Goal: Task Accomplishment & Management: Manage account settings

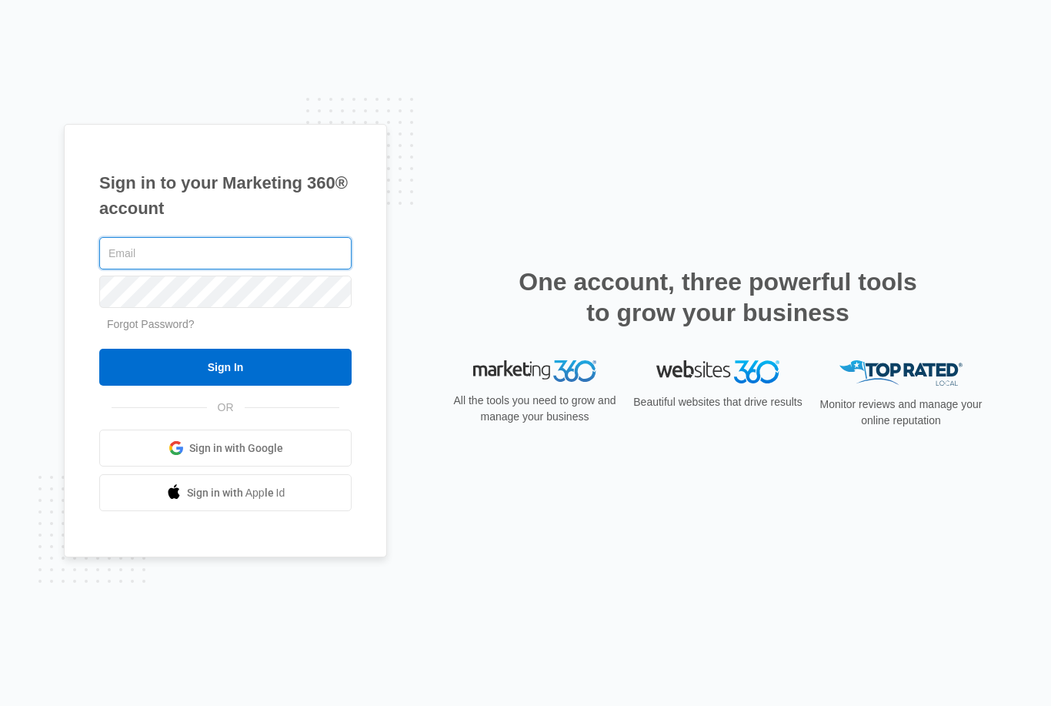
type input "[EMAIL_ADDRESS][DOMAIN_NAME]"
click at [226, 386] on input "Sign In" at bounding box center [225, 367] width 252 height 37
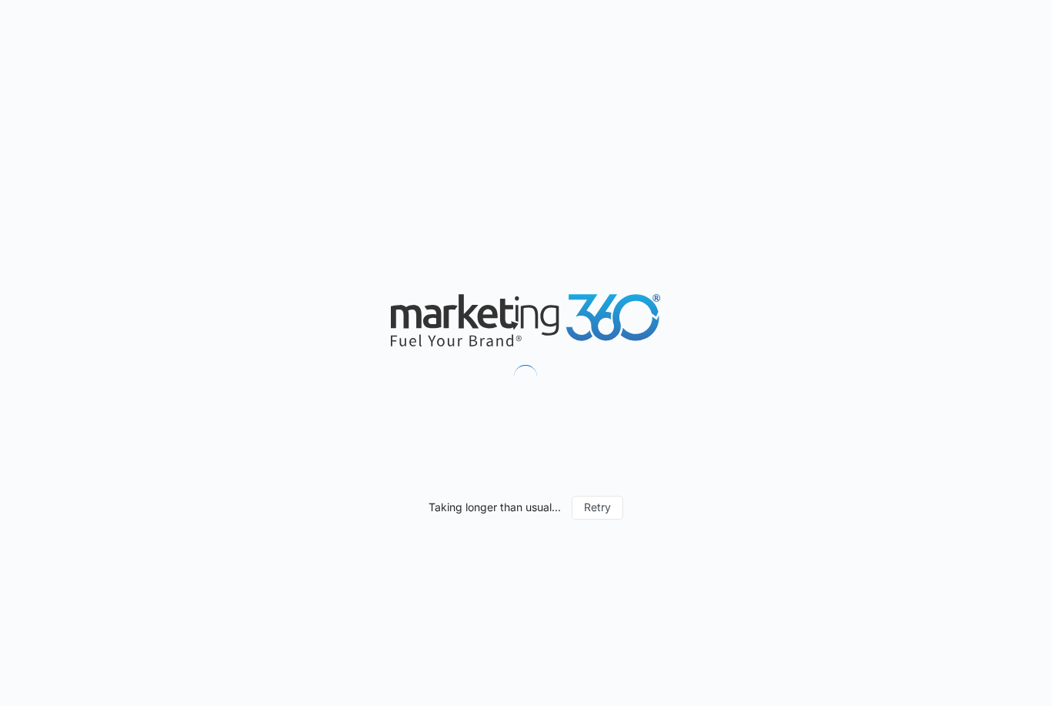
type input "[DATE]"
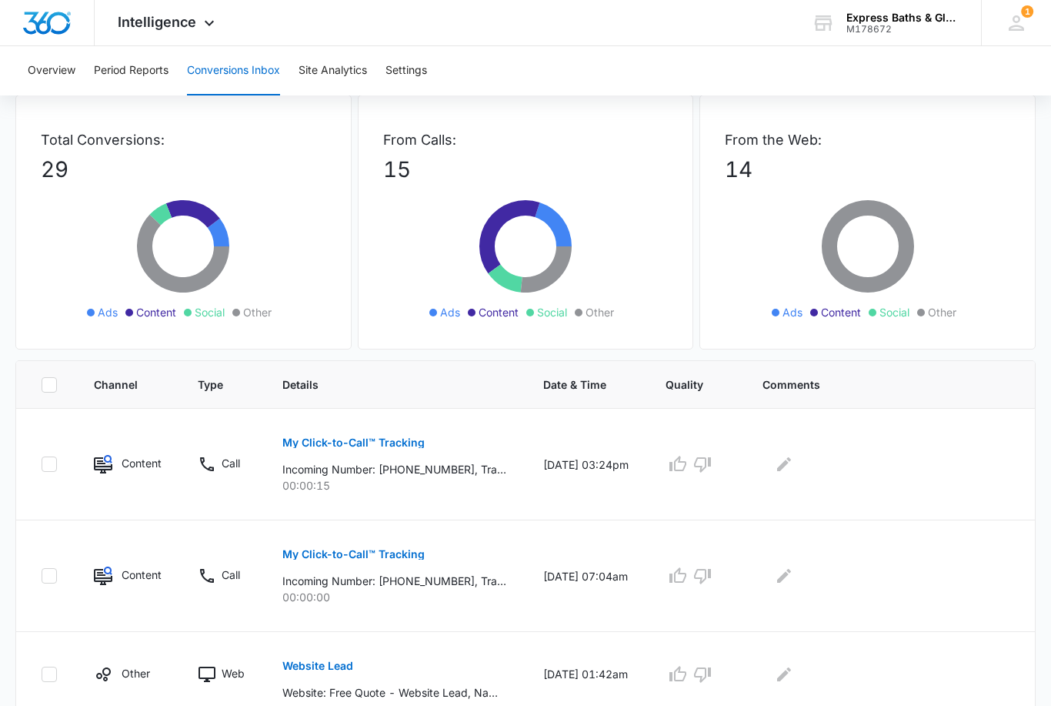
scroll to position [76, 0]
click at [385, 451] on button "My Click-to-Call™ Tracking" at bounding box center [353, 442] width 142 height 37
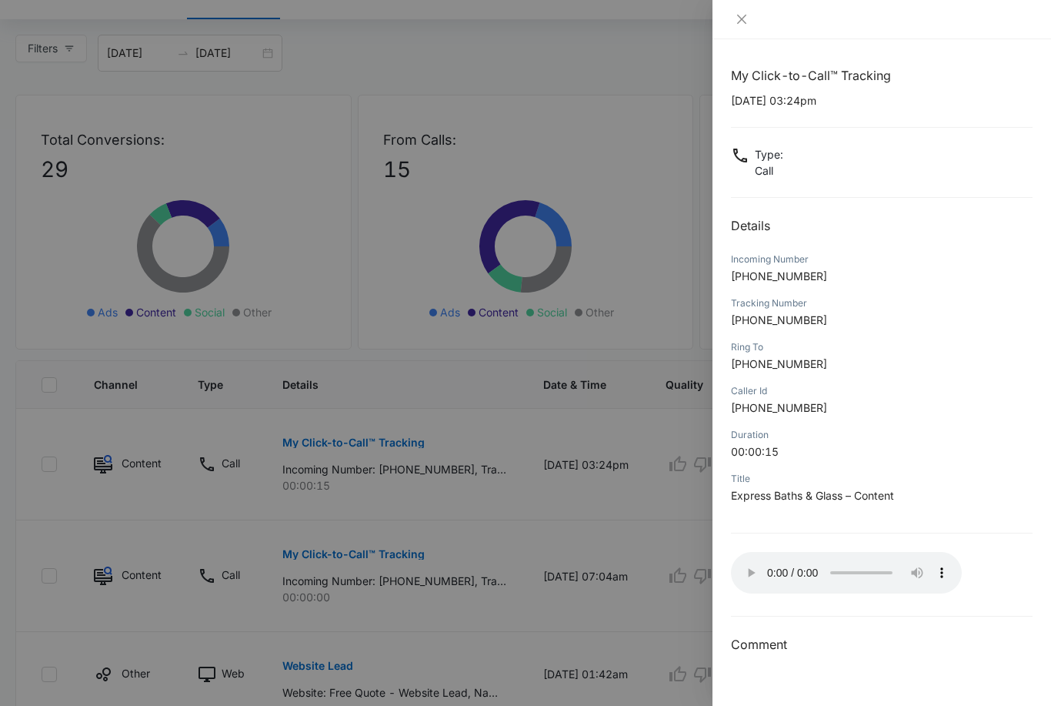
click at [753, 559] on audio "Your browser does not support the audio tag." at bounding box center [846, 573] width 231 height 42
click at [752, 12] on button "Close" at bounding box center [742, 19] width 22 height 14
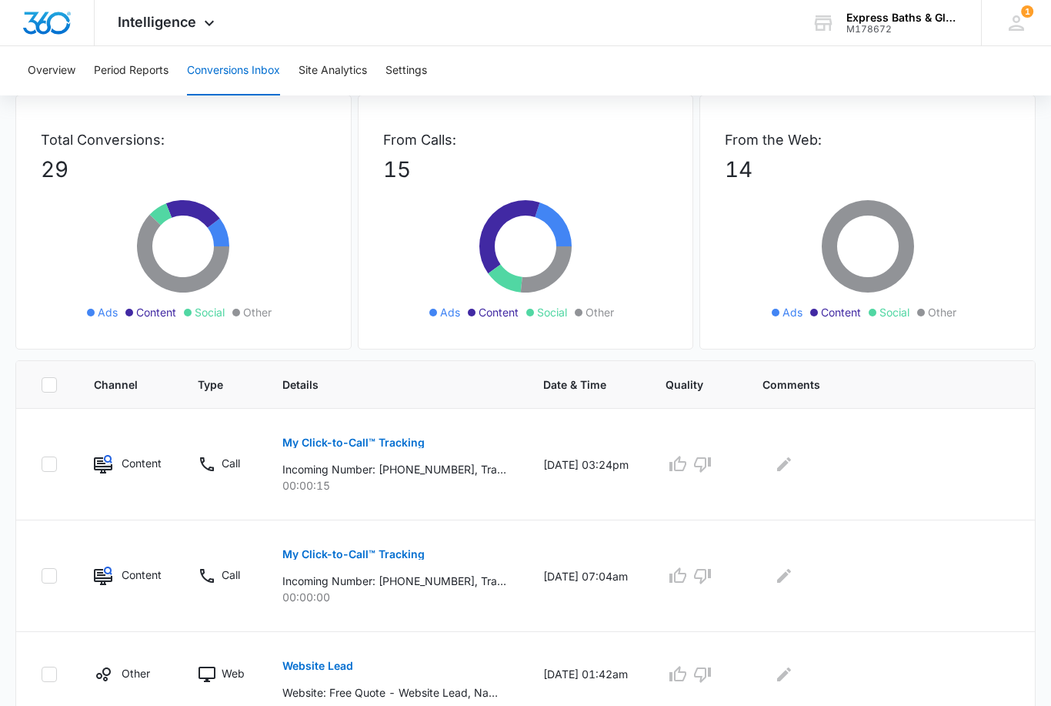
click at [705, 466] on icon "button" at bounding box center [702, 464] width 17 height 15
click at [784, 464] on icon "Edit Comments" at bounding box center [784, 465] width 14 height 14
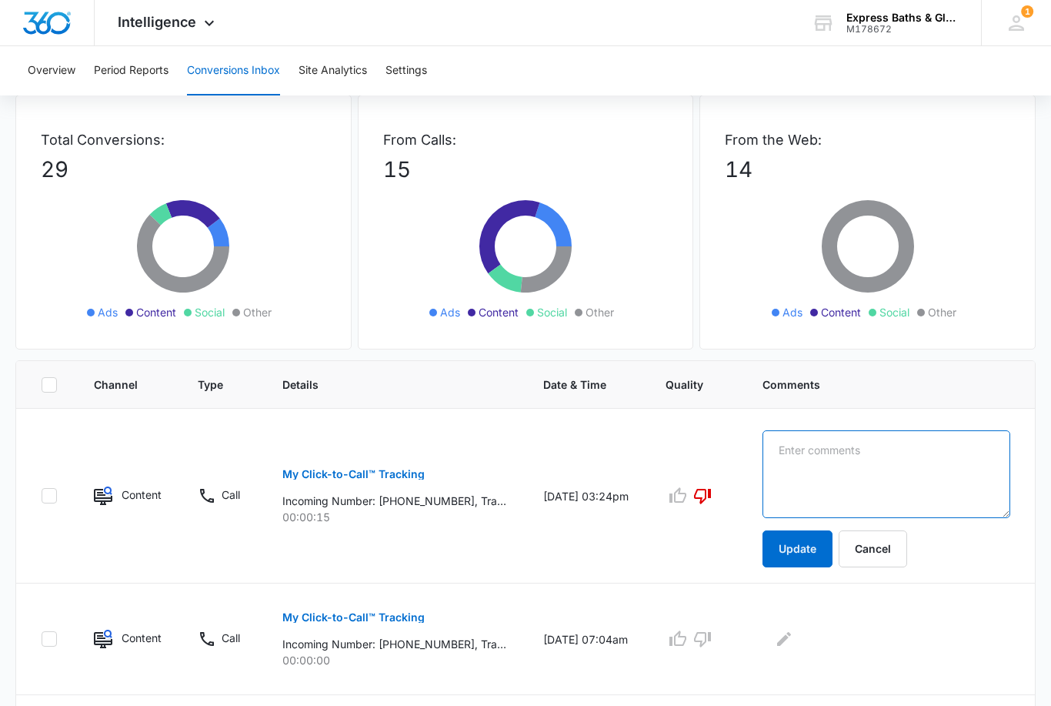
click at [827, 453] on textarea at bounding box center [887, 474] width 248 height 88
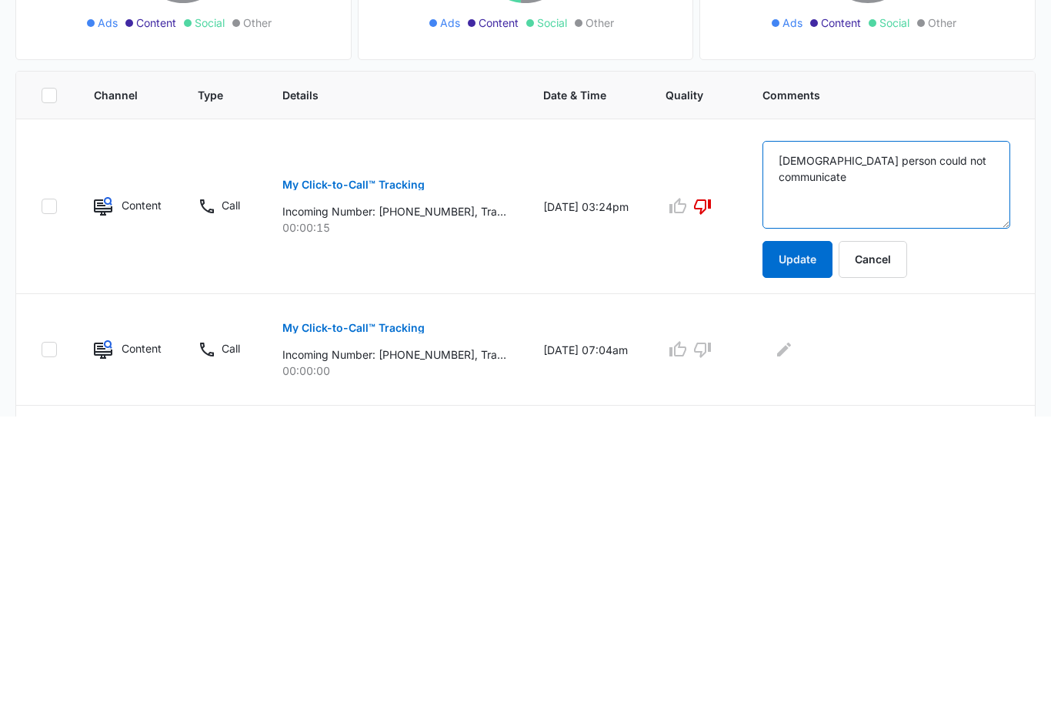
type textarea "[DEMOGRAPHIC_DATA] person could not communicate"
click at [797, 531] on button "Update" at bounding box center [798, 549] width 70 height 37
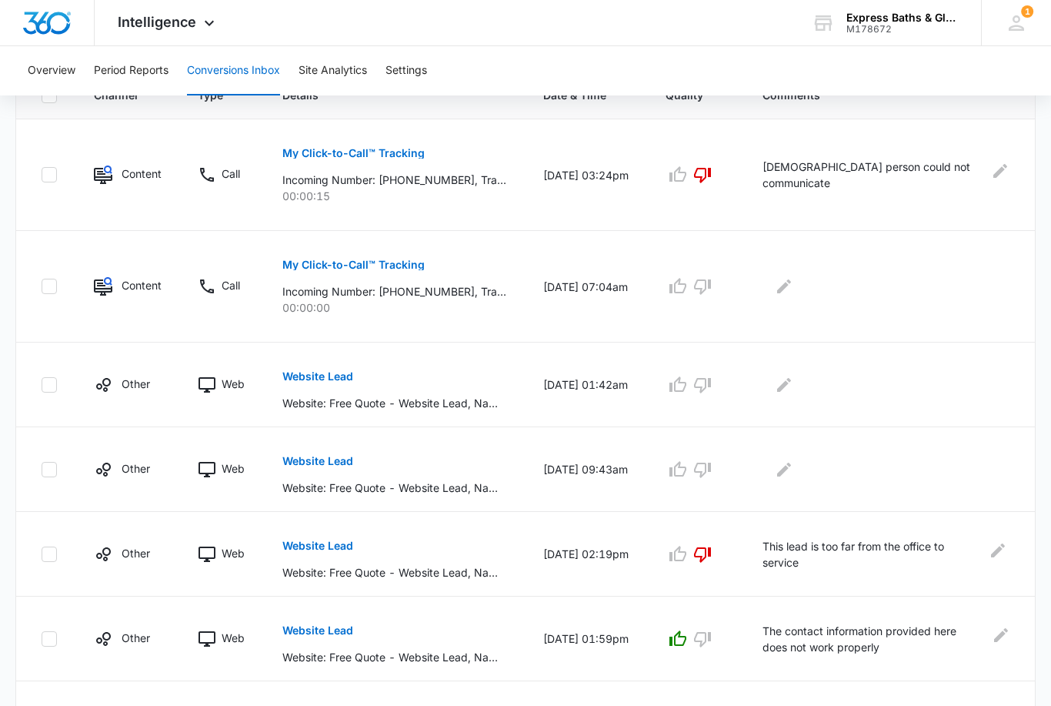
click at [348, 273] on button "My Click-to-Call™ Tracking" at bounding box center [353, 264] width 142 height 37
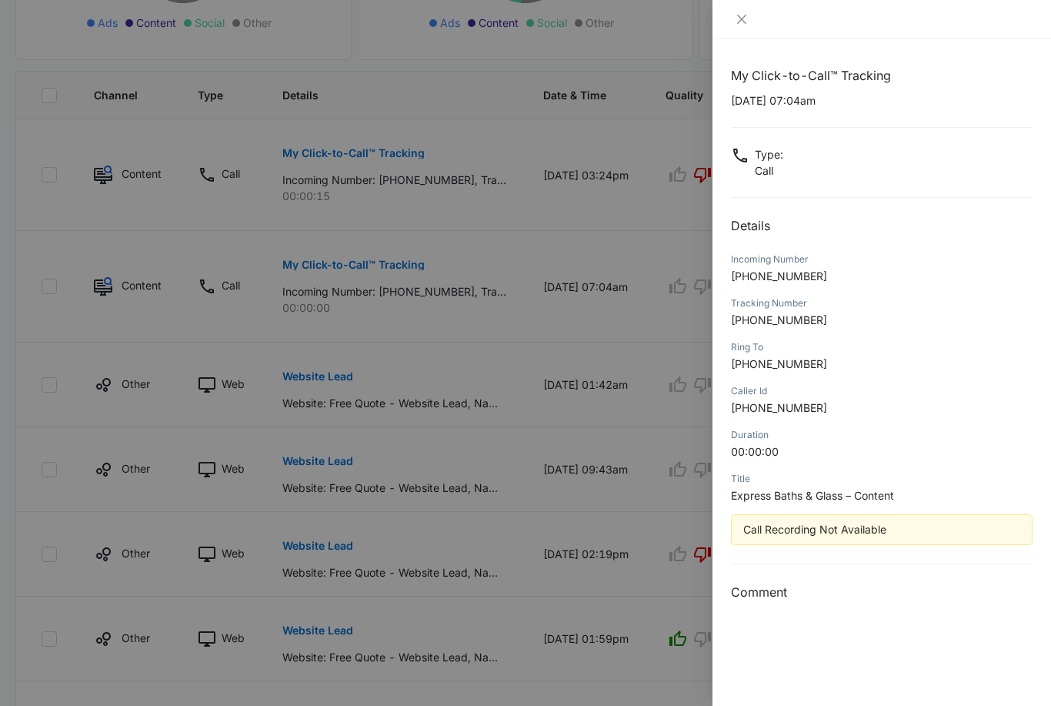
click at [750, 16] on button "Close" at bounding box center [742, 19] width 22 height 14
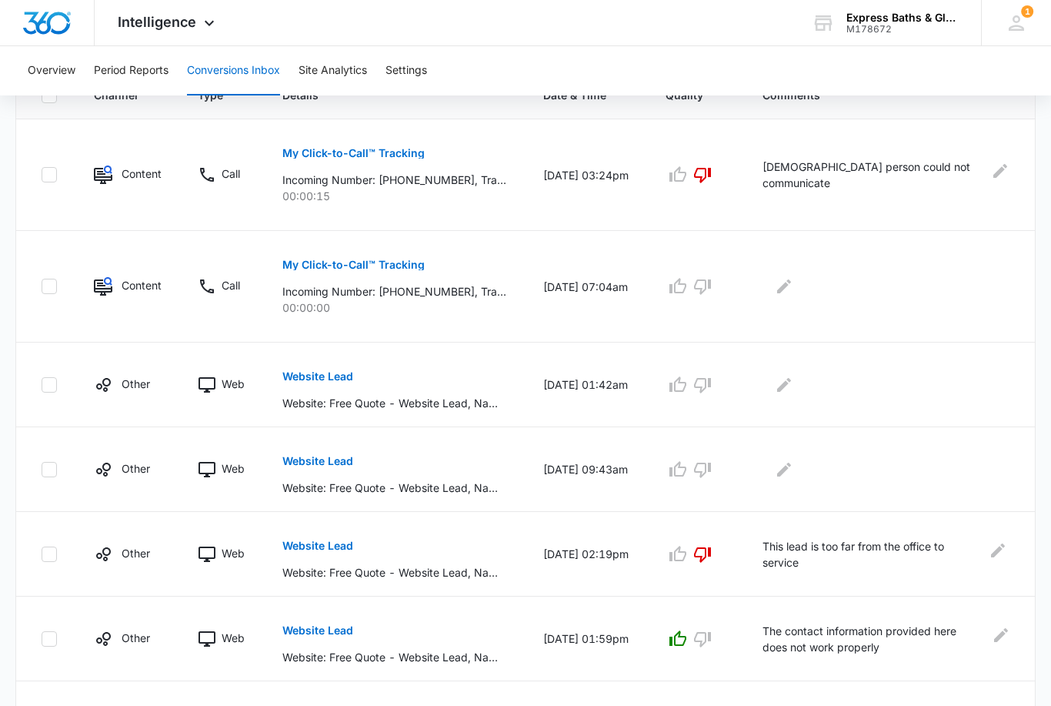
click at [700, 286] on icon "button" at bounding box center [702, 286] width 18 height 18
click at [786, 289] on icon "Edit Comments" at bounding box center [784, 286] width 18 height 18
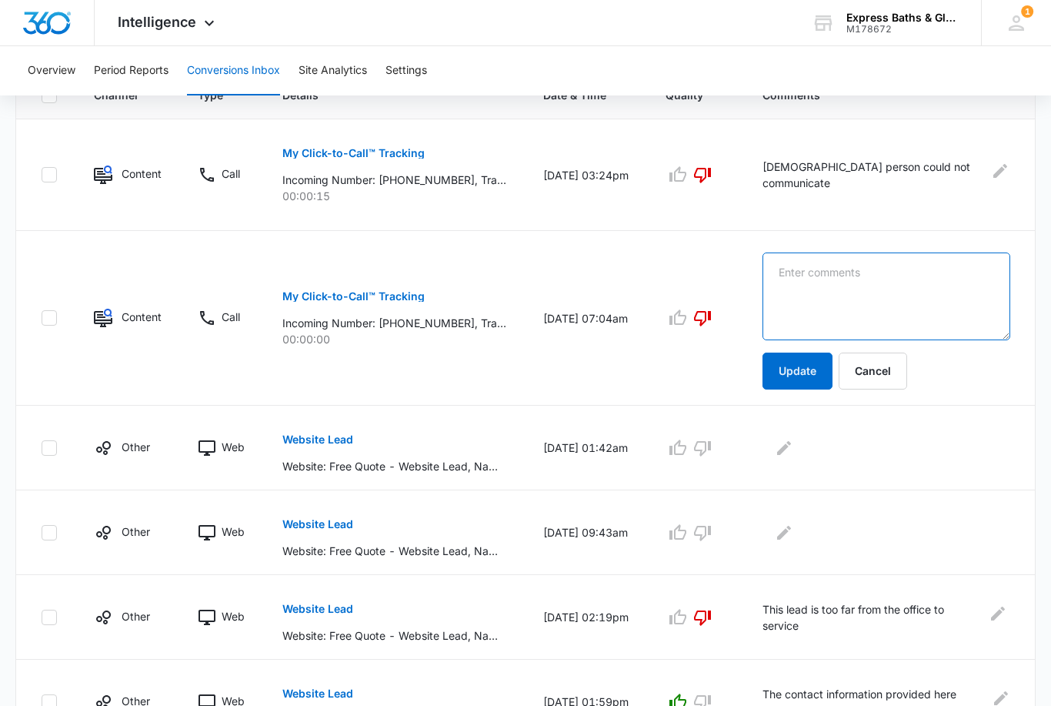
click at [827, 296] on textarea at bounding box center [887, 296] width 248 height 88
type textarea "Spanish recording can’t communicate"
click at [797, 374] on button "Update" at bounding box center [798, 371] width 70 height 37
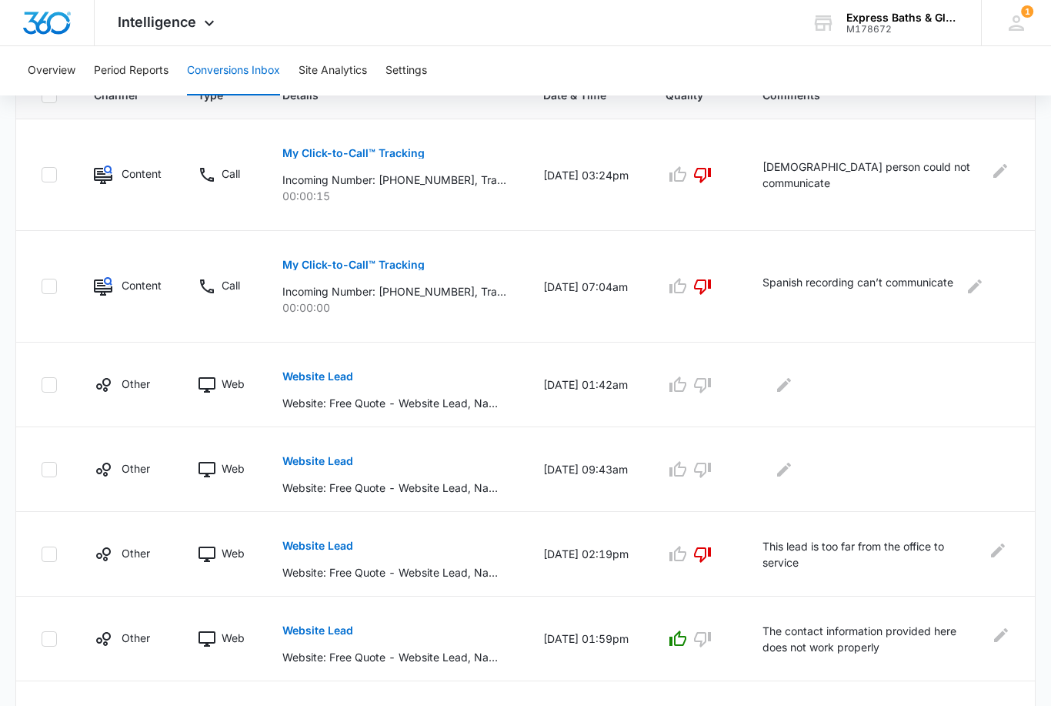
click at [319, 469] on button "Website Lead" at bounding box center [317, 461] width 71 height 37
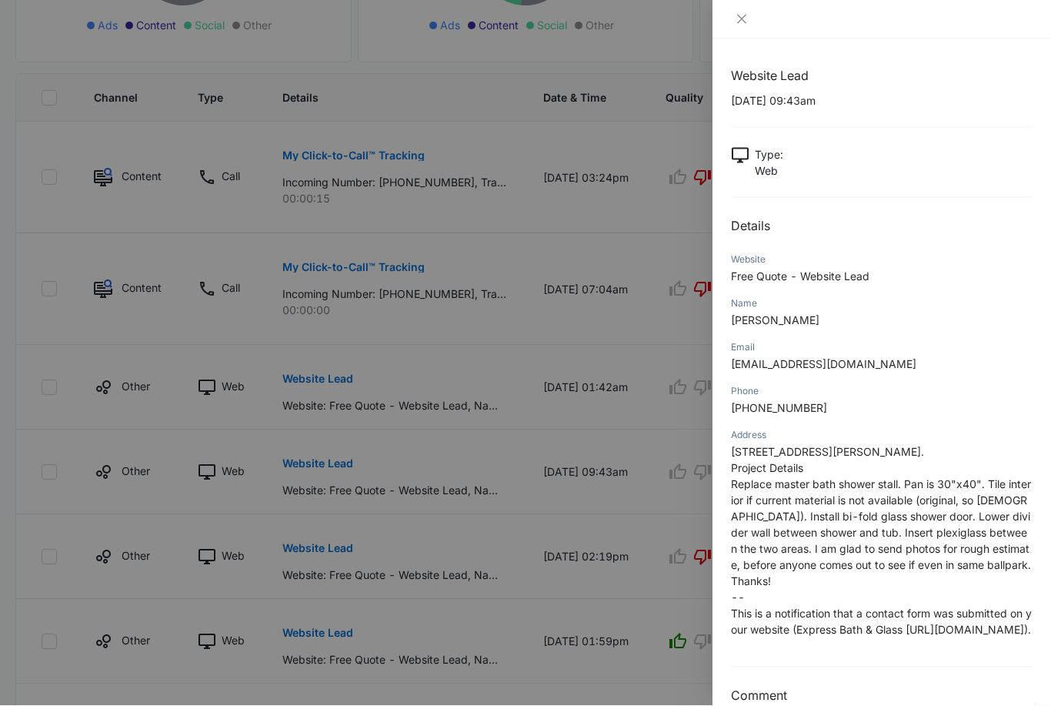
scroll to position [355, 0]
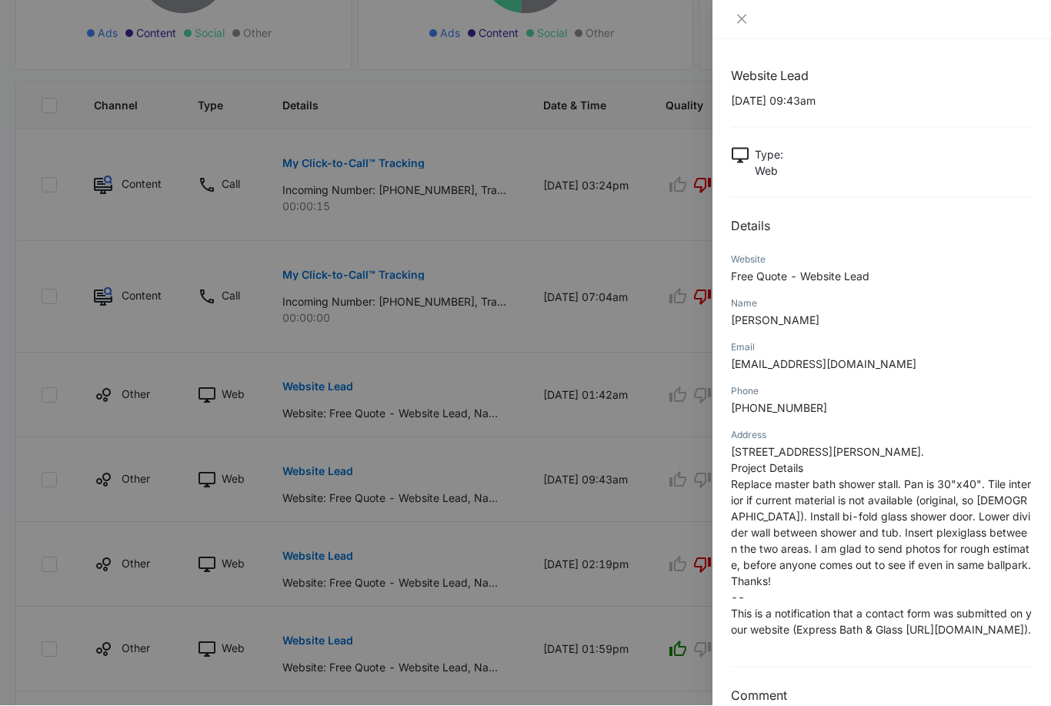
click at [744, 14] on icon "close" at bounding box center [742, 19] width 12 height 12
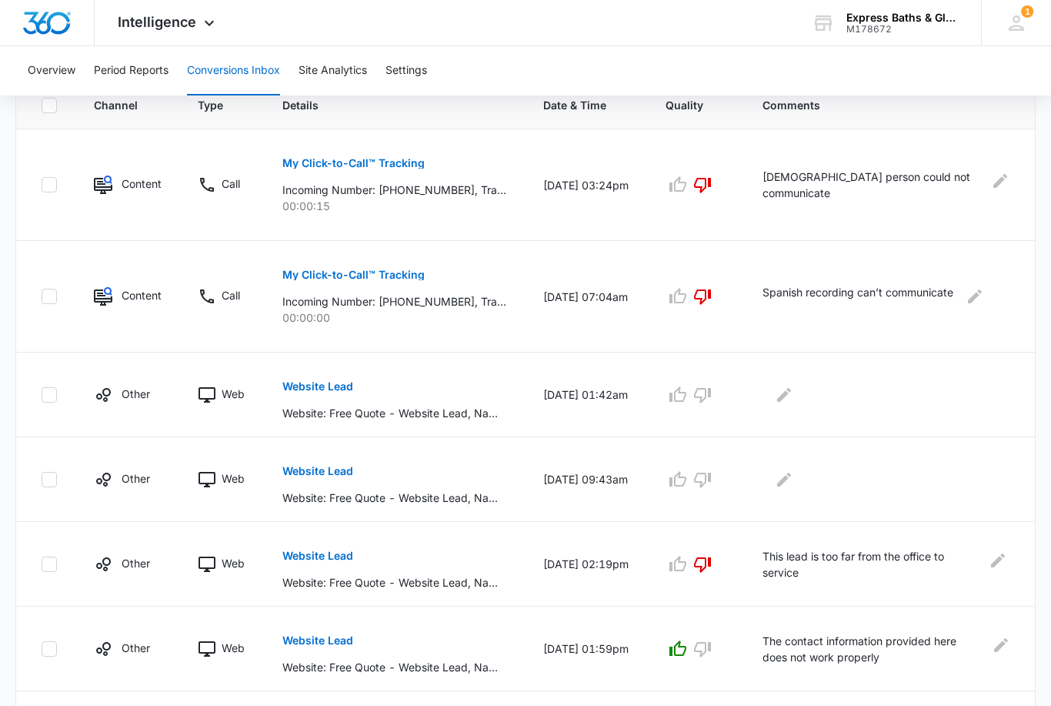
click at [328, 389] on p "Website Lead" at bounding box center [317, 386] width 71 height 11
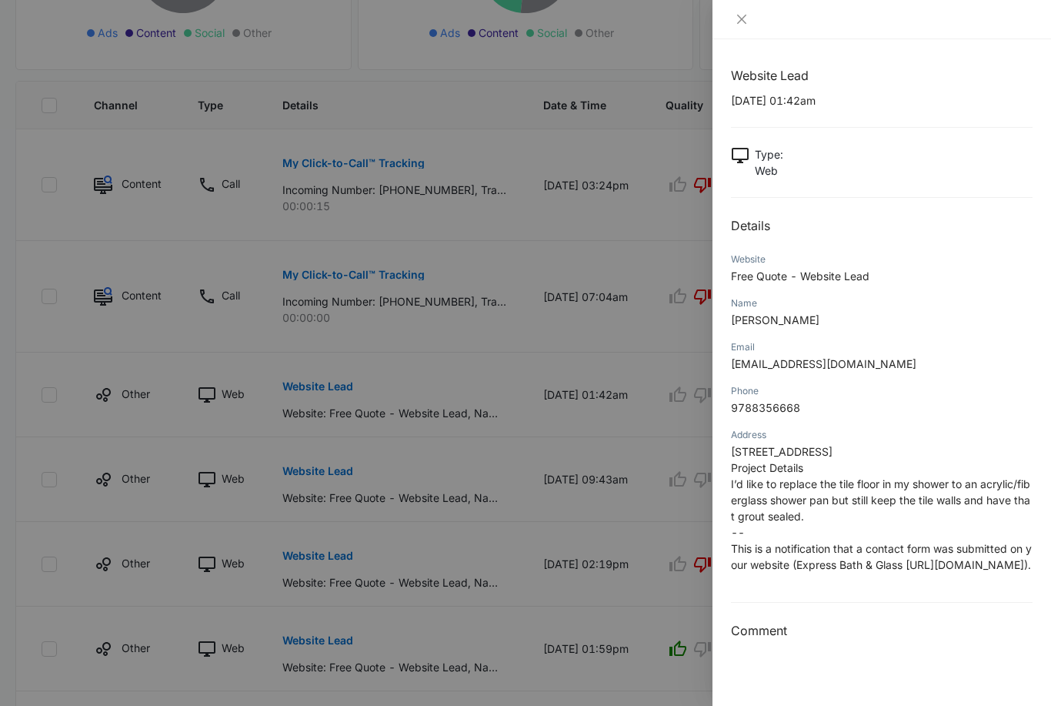
click at [741, 21] on icon "close" at bounding box center [742, 19] width 12 height 12
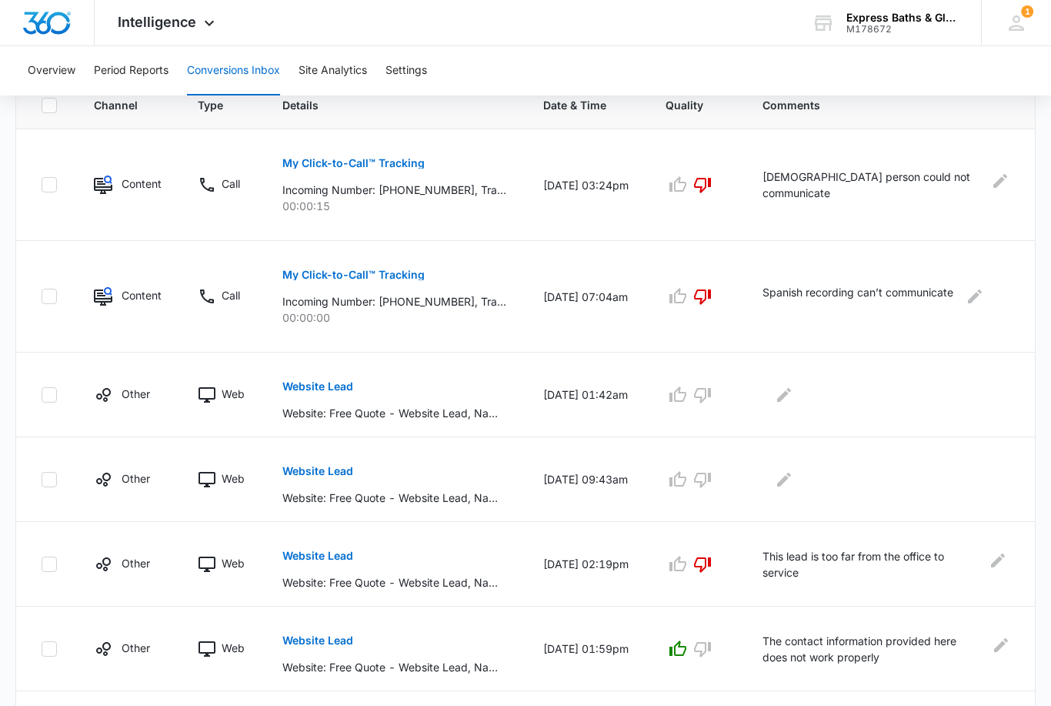
scroll to position [365, 0]
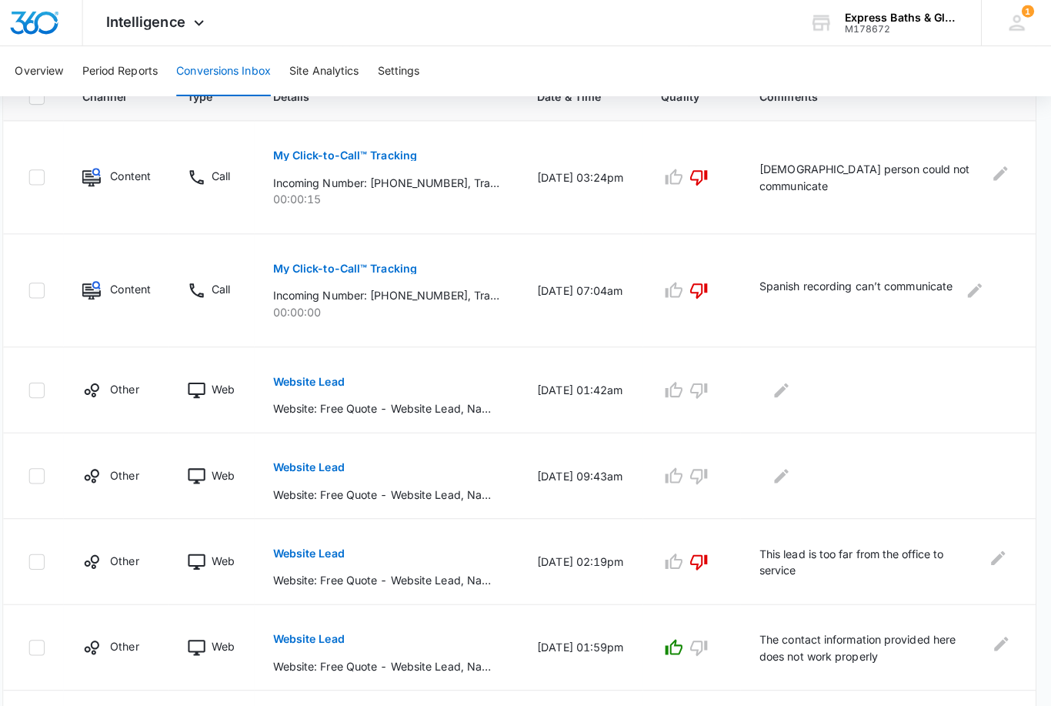
click at [690, 394] on button "button" at bounding box center [702, 385] width 25 height 25
click at [777, 384] on icon "Edit Comments" at bounding box center [784, 385] width 14 height 14
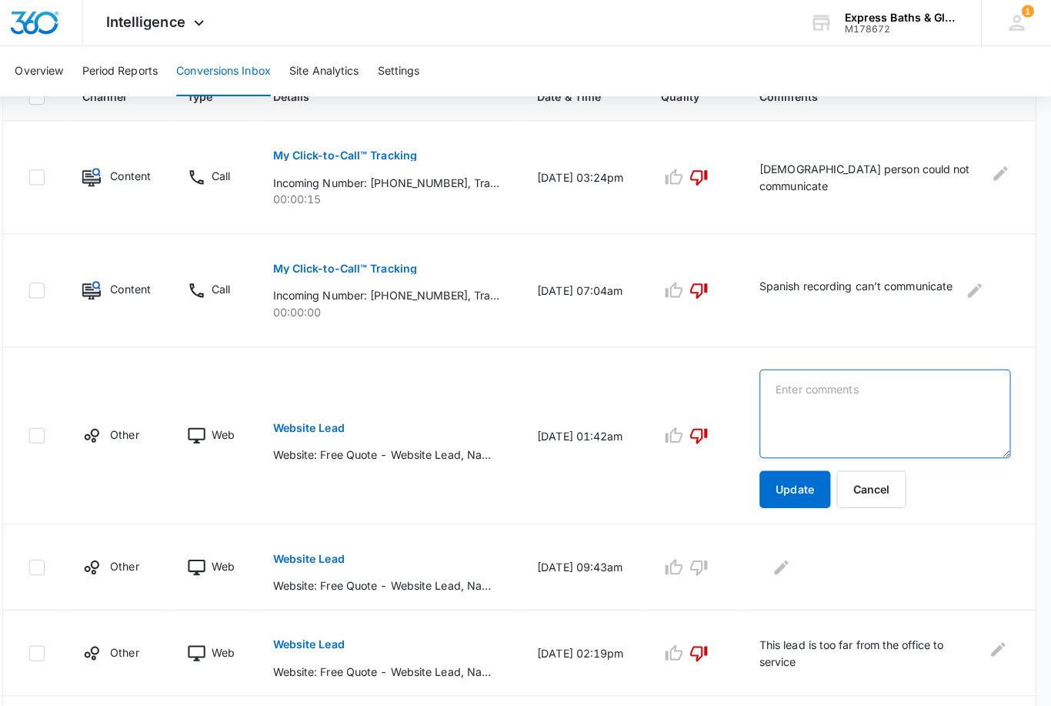
click at [811, 394] on textarea at bounding box center [887, 409] width 248 height 88
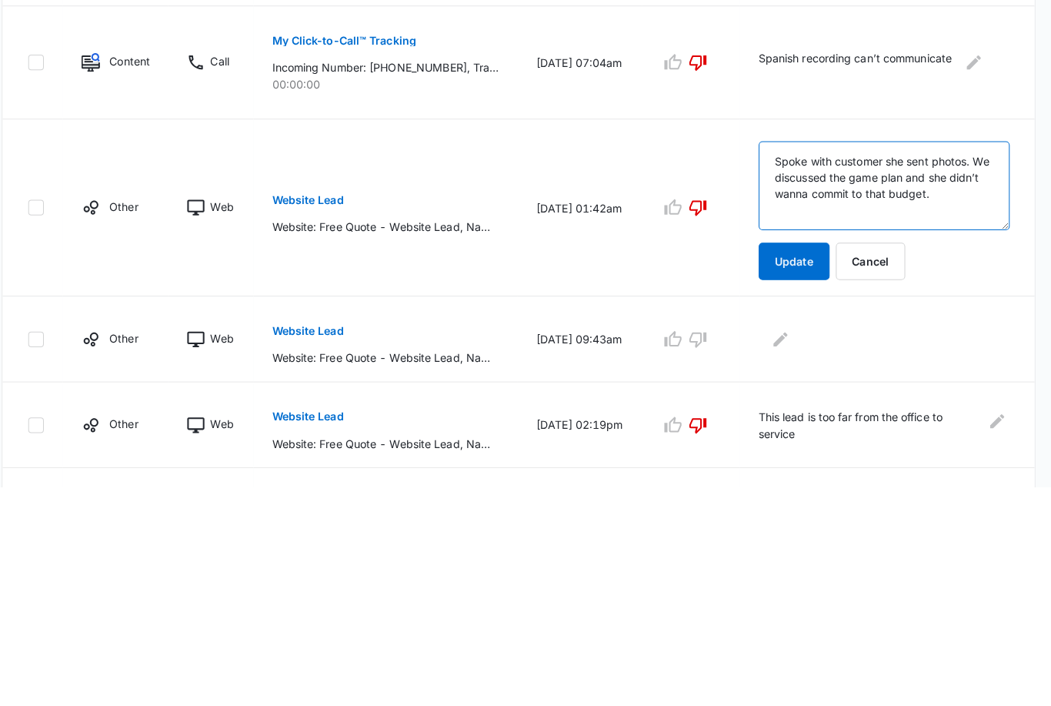
type textarea "Spoke with customer she sent photos. We discussed the game plan and she didn’t …"
click at [781, 465] on button "Update" at bounding box center [798, 483] width 70 height 37
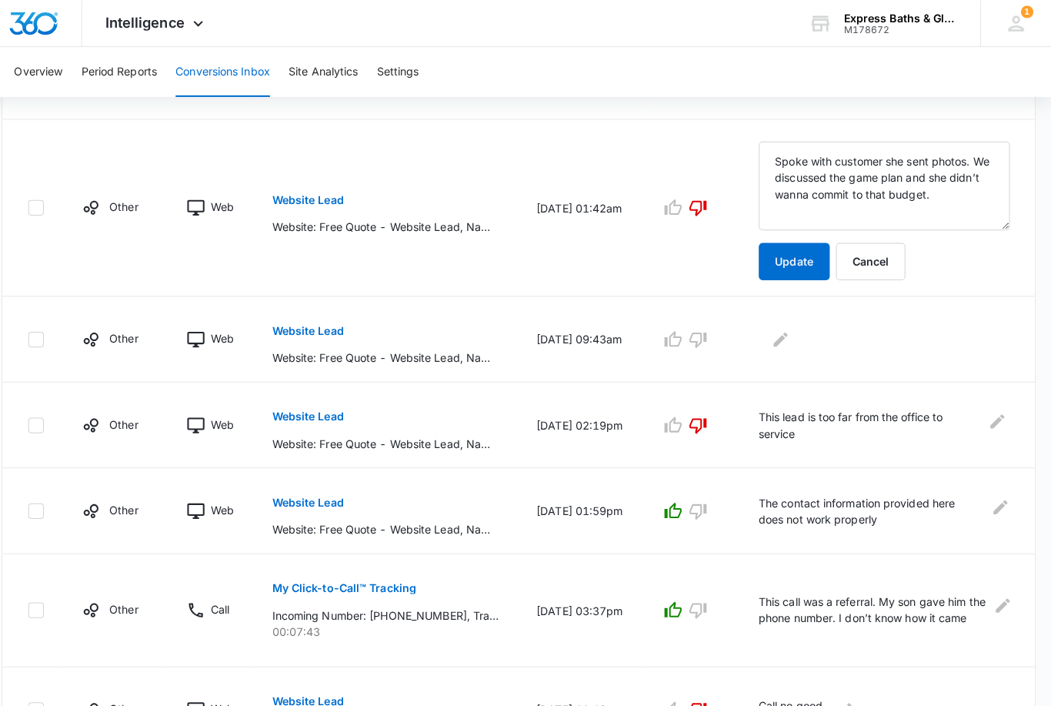
click at [306, 329] on p "Website Lead" at bounding box center [317, 326] width 71 height 11
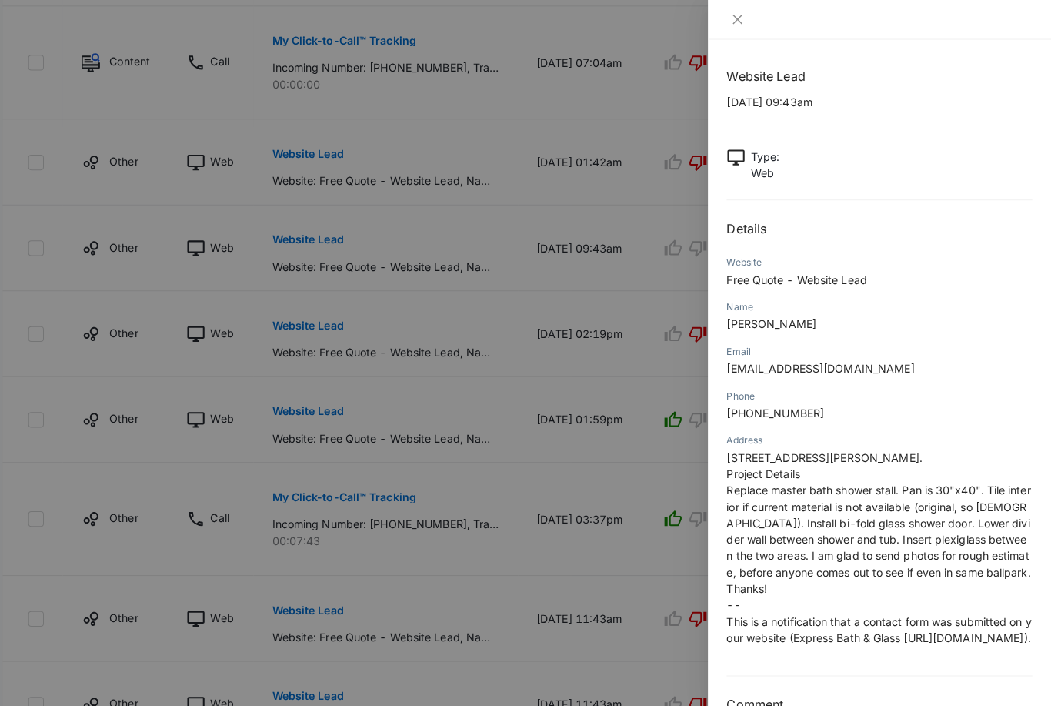
click at [741, 15] on div at bounding box center [882, 19] width 302 height 14
click at [737, 21] on icon "close" at bounding box center [741, 19] width 9 height 9
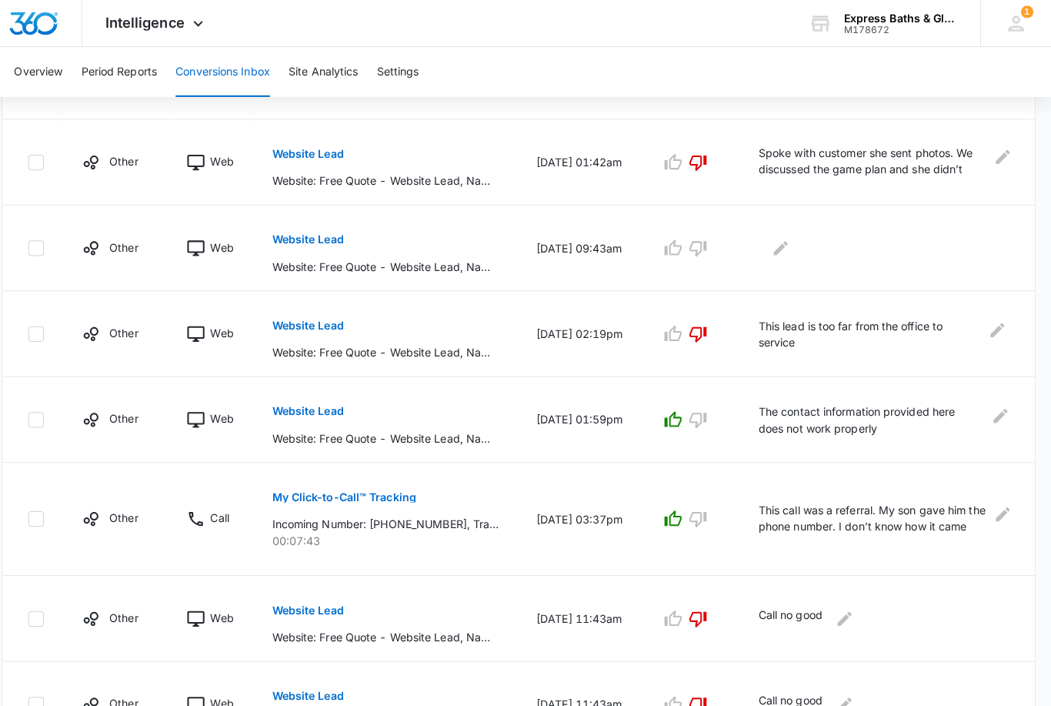
click at [694, 238] on icon "button" at bounding box center [702, 245] width 17 height 15
click at [775, 241] on icon "Edit Comments" at bounding box center [784, 245] width 18 height 18
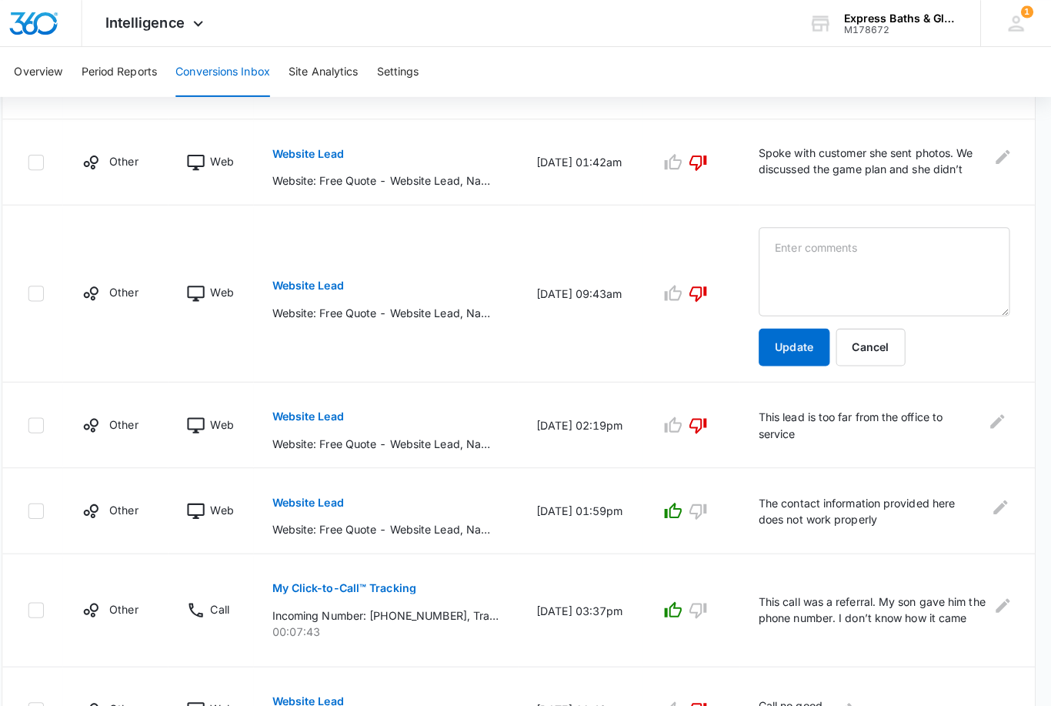
click at [778, 347] on button "Update" at bounding box center [798, 342] width 70 height 37
click at [807, 246] on textarea at bounding box center [887, 268] width 248 height 88
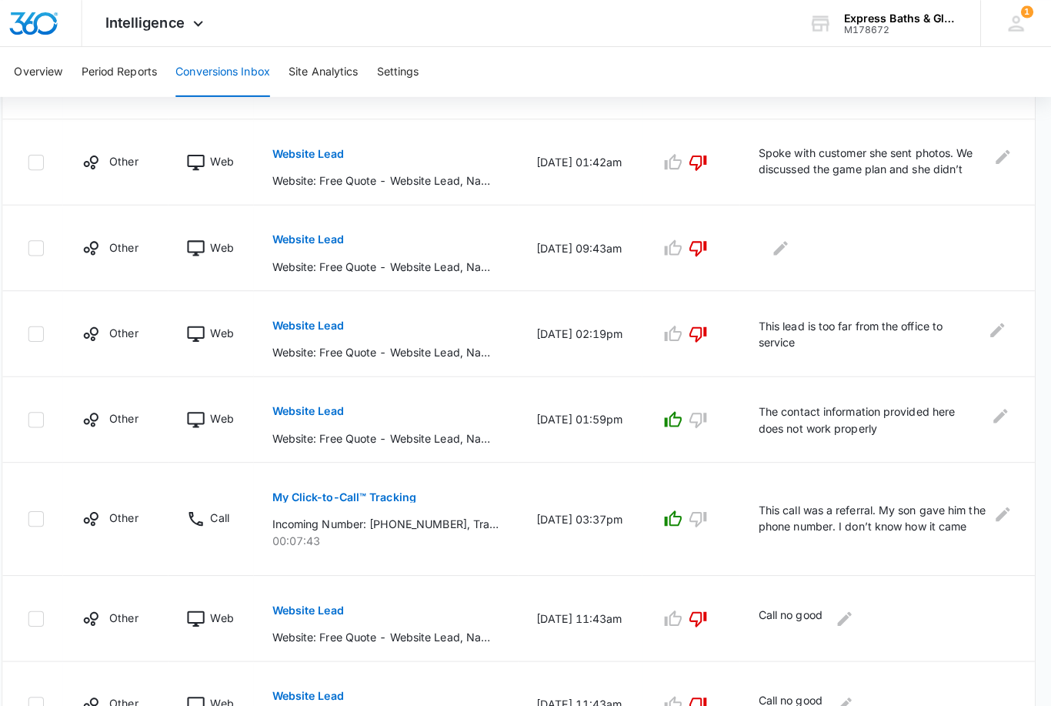
click at [777, 241] on icon "Edit Comments" at bounding box center [784, 244] width 14 height 14
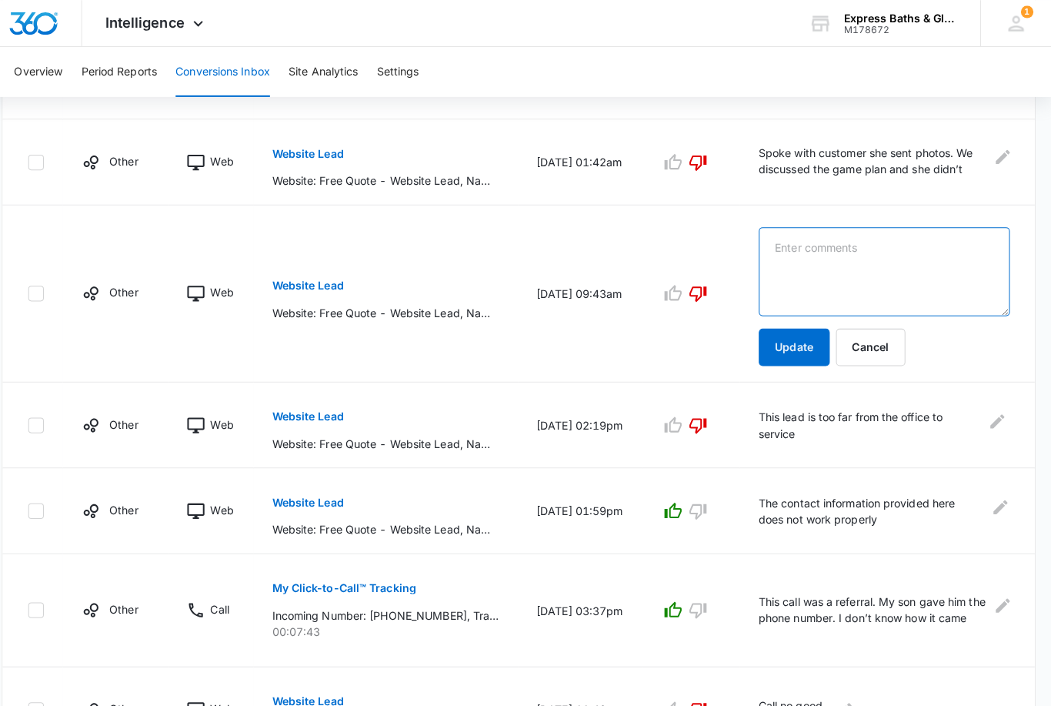
click at [802, 252] on textarea at bounding box center [887, 268] width 248 height 88
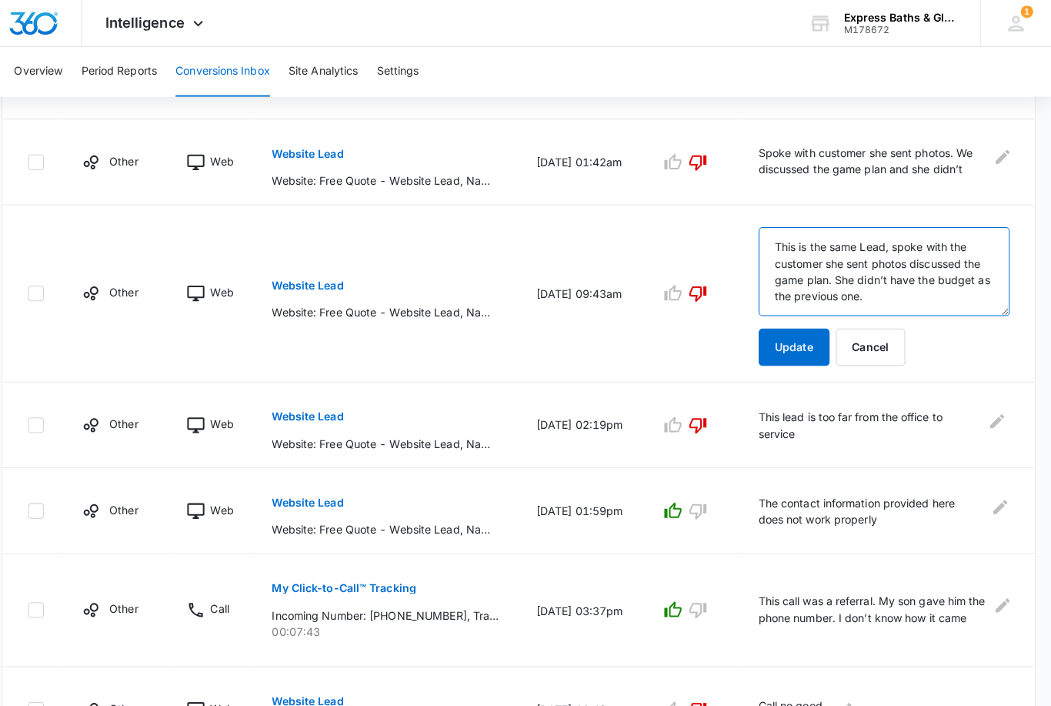
type textarea "This is the same Lead, spoke with the customer she sent photos discussed the ga…"
click at [785, 345] on button "Update" at bounding box center [798, 342] width 70 height 37
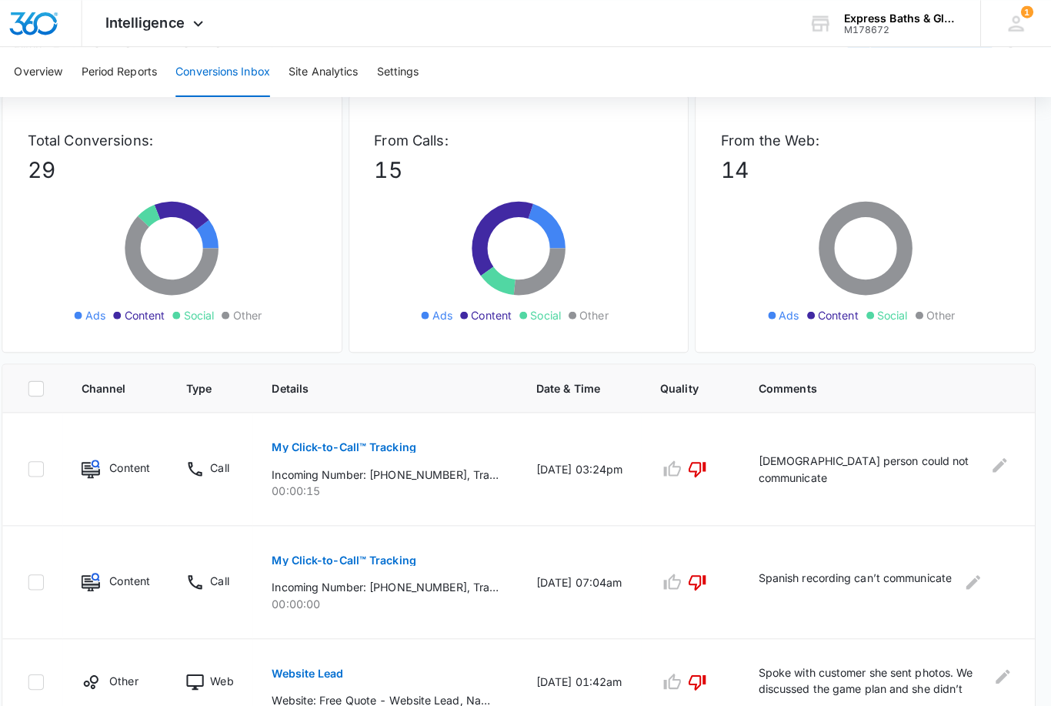
scroll to position [0, 0]
